Goal: Task Accomplishment & Management: Use online tool/utility

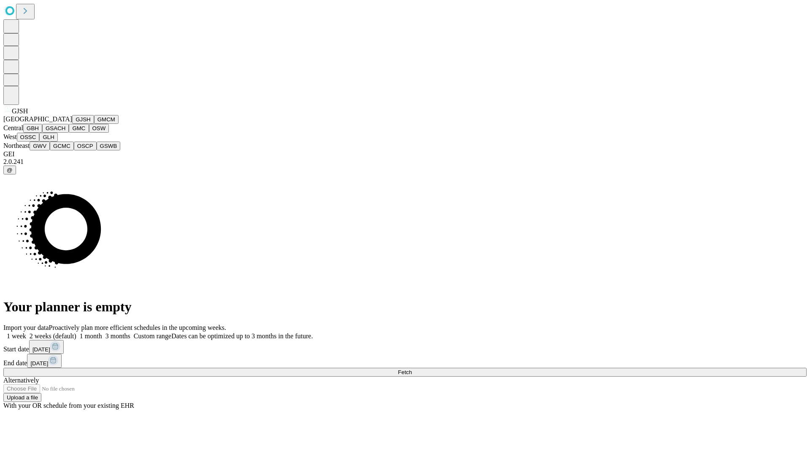
click at [72, 124] on button "GJSH" at bounding box center [83, 119] width 22 height 9
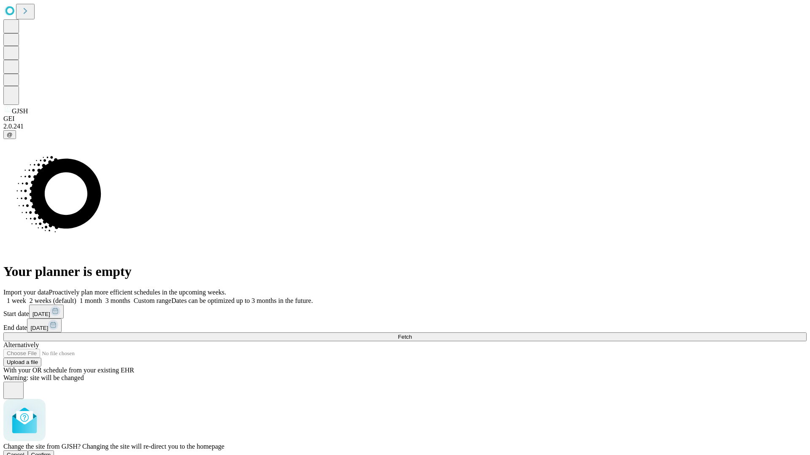
click at [51, 452] on span "Confirm" at bounding box center [41, 455] width 20 height 6
click at [76, 297] on label "2 weeks (default)" at bounding box center [51, 300] width 50 height 7
click at [412, 334] on span "Fetch" at bounding box center [405, 337] width 14 height 6
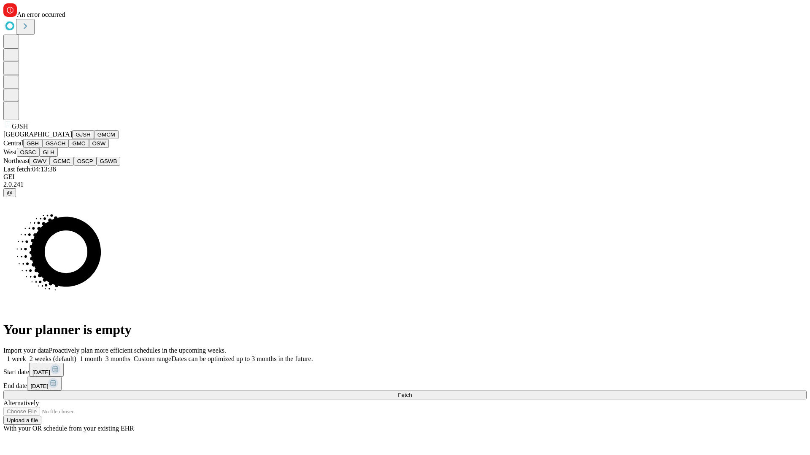
click at [94, 139] on button "GMCM" at bounding box center [106, 134] width 24 height 9
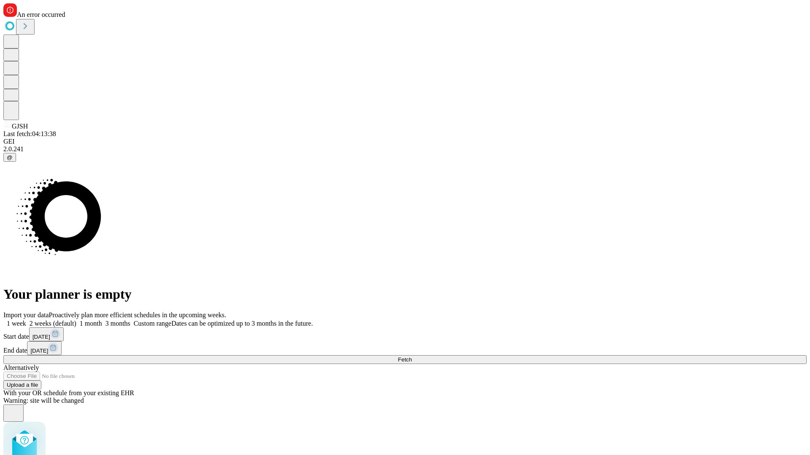
click at [76, 320] on label "2 weeks (default)" at bounding box center [51, 323] width 50 height 7
click at [412, 357] on span "Fetch" at bounding box center [405, 360] width 14 height 6
click at [76, 320] on label "2 weeks (default)" at bounding box center [51, 323] width 50 height 7
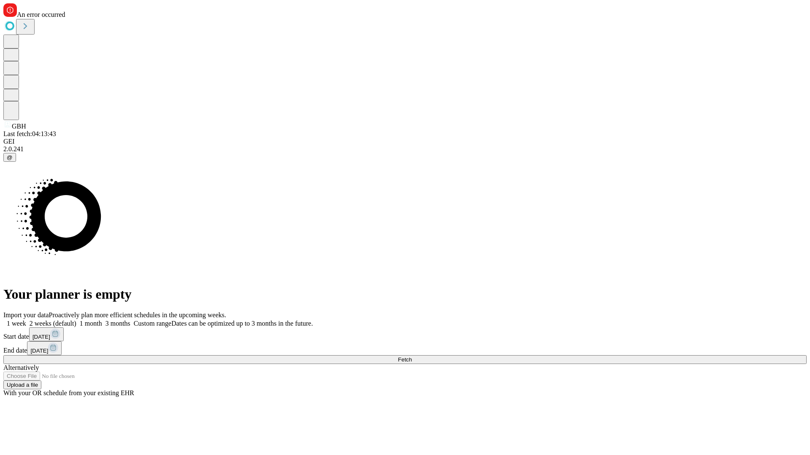
click at [412, 357] on span "Fetch" at bounding box center [405, 360] width 14 height 6
click at [76, 320] on label "2 weeks (default)" at bounding box center [51, 323] width 50 height 7
click at [412, 357] on span "Fetch" at bounding box center [405, 360] width 14 height 6
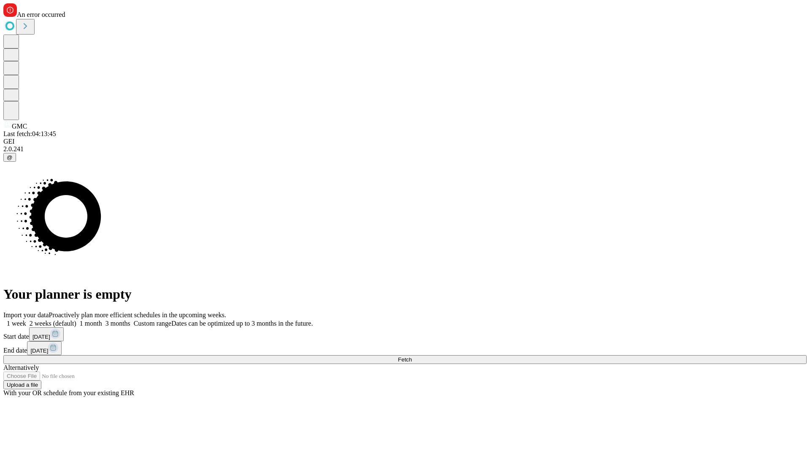
click at [76, 320] on label "2 weeks (default)" at bounding box center [51, 323] width 50 height 7
click at [412, 357] on span "Fetch" at bounding box center [405, 360] width 14 height 6
click at [76, 320] on label "2 weeks (default)" at bounding box center [51, 323] width 50 height 7
click at [412, 357] on span "Fetch" at bounding box center [405, 360] width 14 height 6
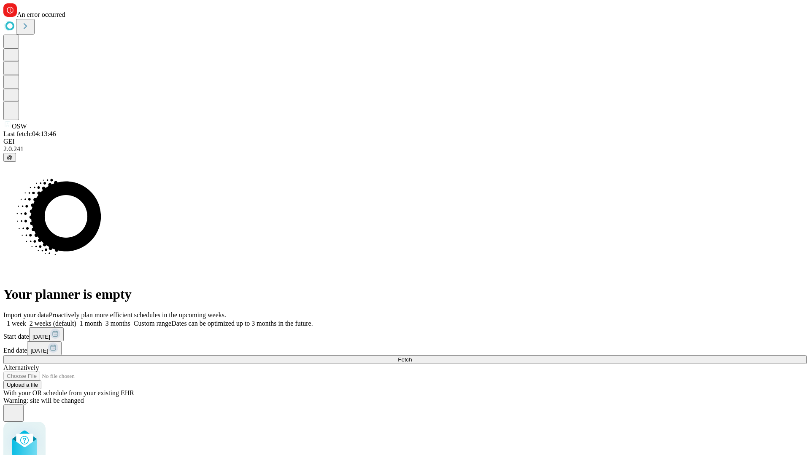
click at [76, 320] on label "2 weeks (default)" at bounding box center [51, 323] width 50 height 7
click at [412, 357] on span "Fetch" at bounding box center [405, 360] width 14 height 6
click at [76, 320] on label "2 weeks (default)" at bounding box center [51, 323] width 50 height 7
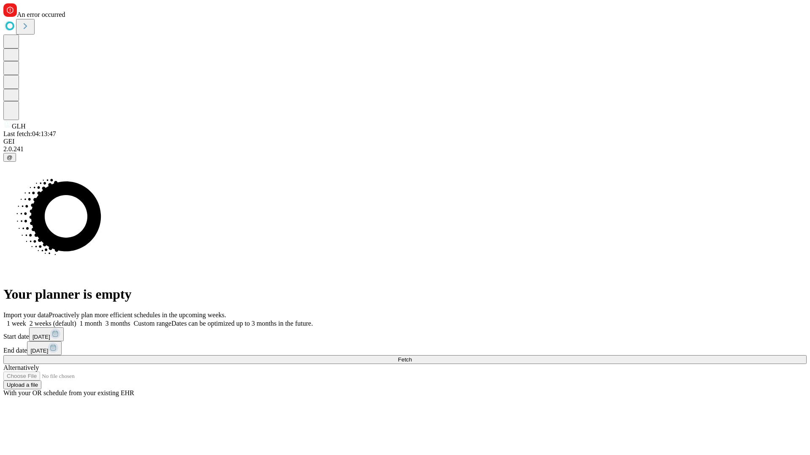
click at [412, 357] on span "Fetch" at bounding box center [405, 360] width 14 height 6
click at [76, 320] on label "2 weeks (default)" at bounding box center [51, 323] width 50 height 7
click at [412, 357] on span "Fetch" at bounding box center [405, 360] width 14 height 6
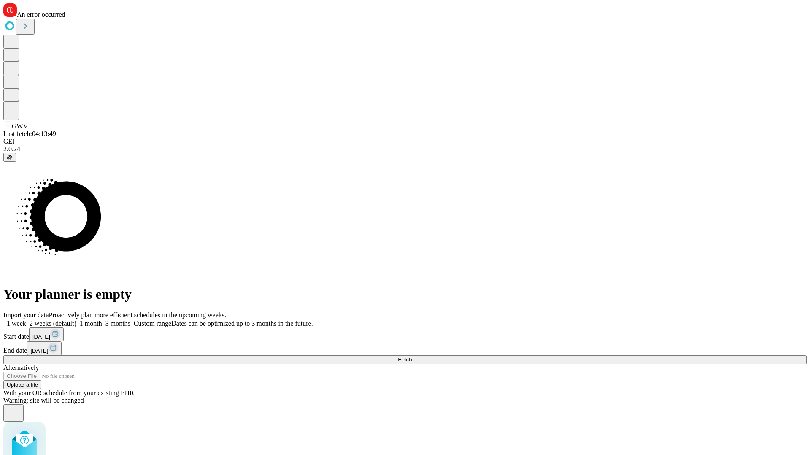
click at [76, 320] on label "2 weeks (default)" at bounding box center [51, 323] width 50 height 7
click at [412, 357] on span "Fetch" at bounding box center [405, 360] width 14 height 6
click at [76, 320] on label "2 weeks (default)" at bounding box center [51, 323] width 50 height 7
click at [412, 357] on span "Fetch" at bounding box center [405, 360] width 14 height 6
